Goal: Information Seeking & Learning: Learn about a topic

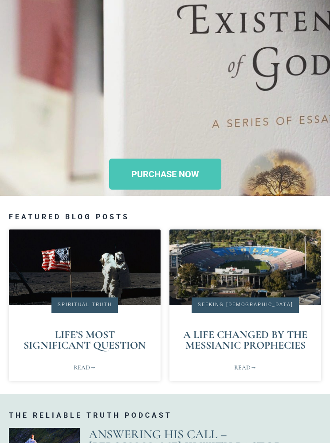
scroll to position [201, 0]
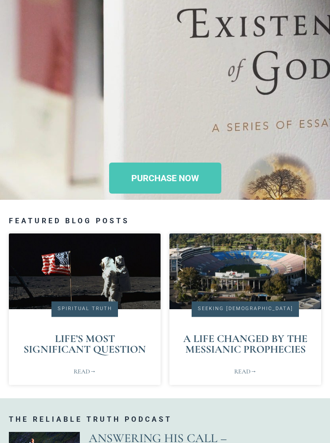
click at [108, 340] on link "Life’s Most Significant Question" at bounding box center [84, 343] width 122 height 23
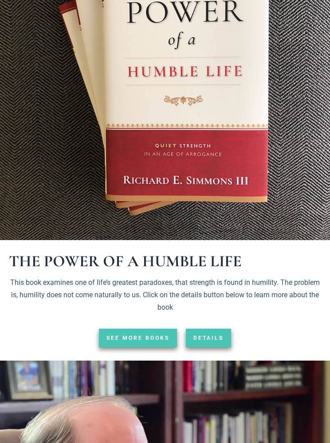
scroll to position [1301, 0]
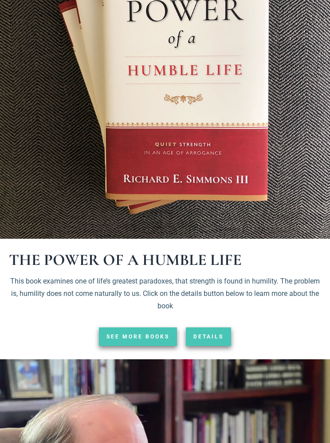
click at [209, 333] on span "Details" at bounding box center [208, 337] width 30 height 8
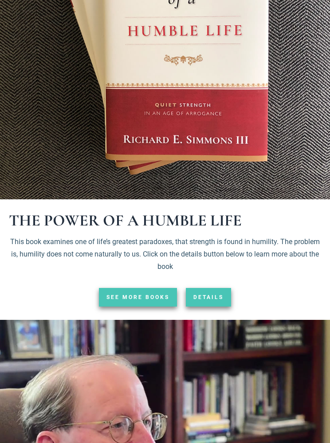
click at [138, 293] on span "See More Books" at bounding box center [137, 297] width 63 height 8
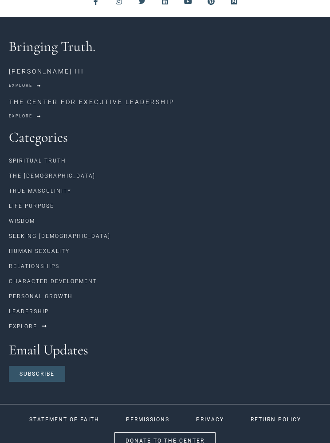
scroll to position [2592, 0]
click at [44, 214] on link "Life Purpose" at bounding box center [165, 206] width 312 height 15
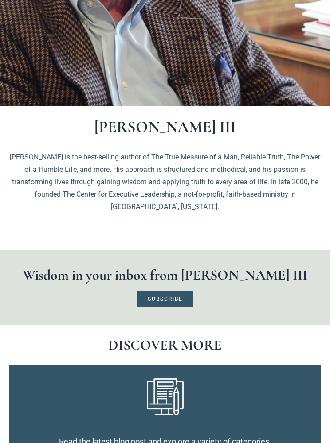
scroll to position [2018, 0]
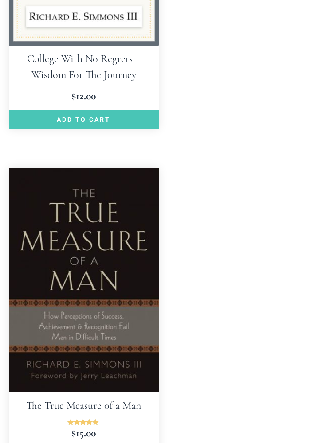
scroll to position [1813, 0]
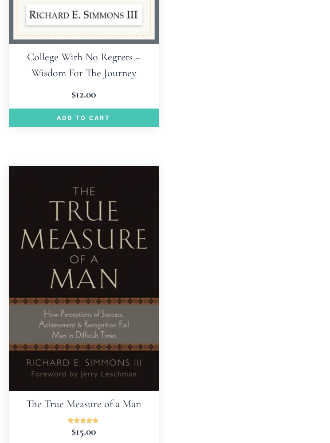
click at [100, 272] on img at bounding box center [84, 279] width 150 height 225
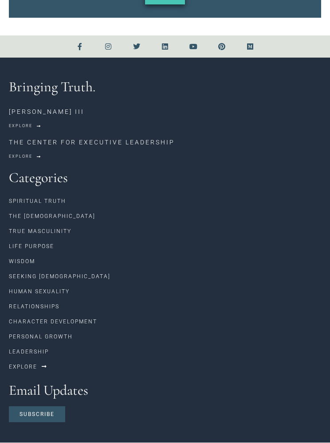
scroll to position [2250, 0]
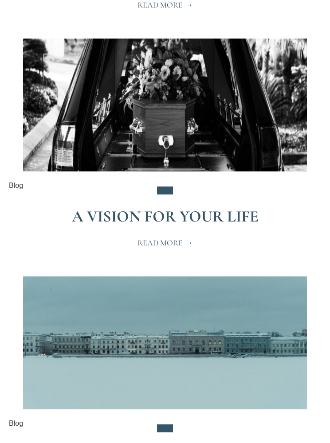
scroll to position [1301, 0]
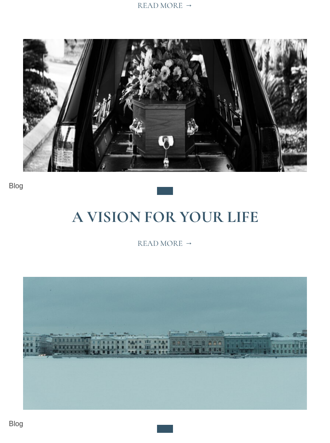
click at [236, 211] on link "A Vision for Your Life" at bounding box center [165, 216] width 187 height 19
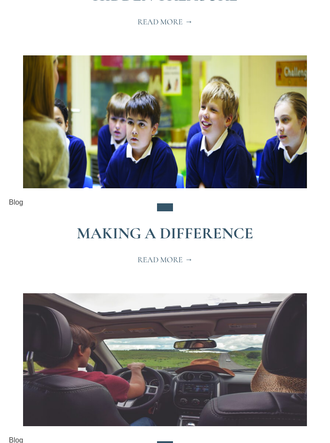
scroll to position [1998, 0]
click at [231, 231] on link "Making a Difference" at bounding box center [165, 233] width 176 height 19
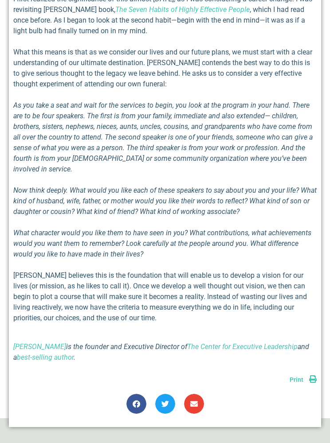
scroll to position [426, 0]
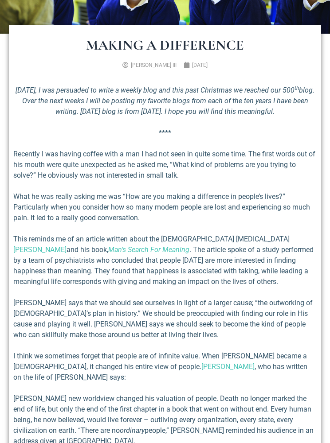
scroll to position [193, 0]
